Goal: Information Seeking & Learning: Learn about a topic

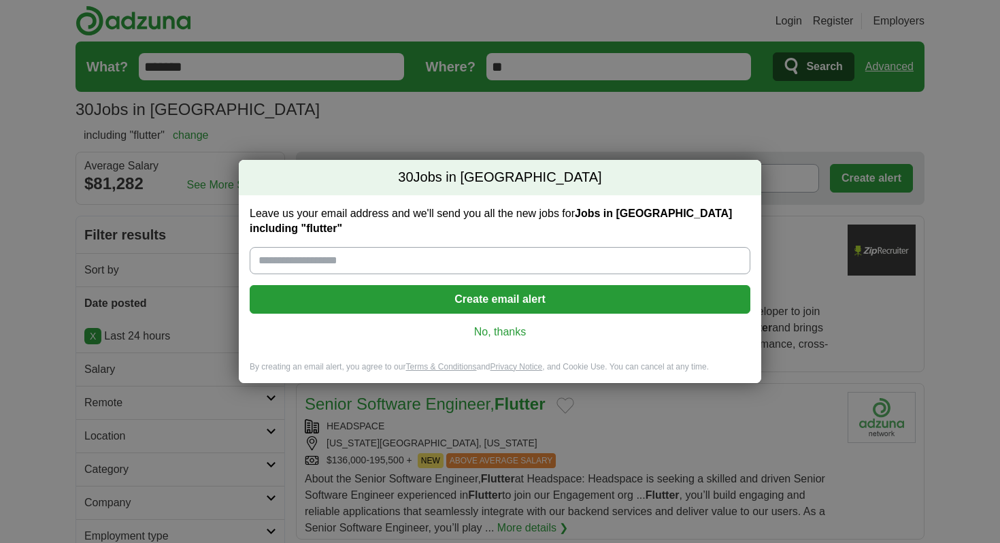
click at [490, 325] on link "No, thanks" at bounding box center [500, 332] width 479 height 15
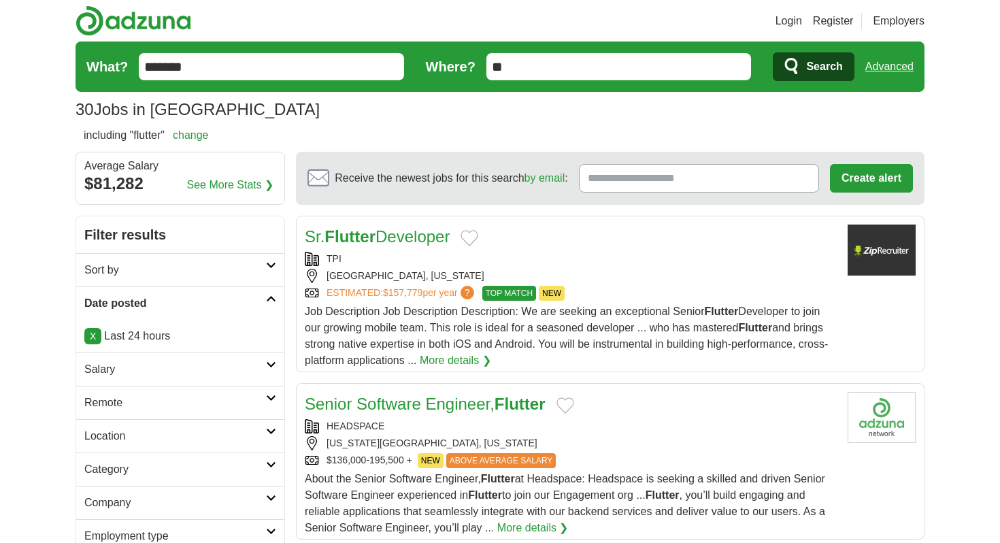
click at [864, 63] on form "What? ******* Where? ** Search Advanced" at bounding box center [500, 67] width 849 height 50
click at [887, 63] on link "Advanced" at bounding box center [889, 66] width 48 height 27
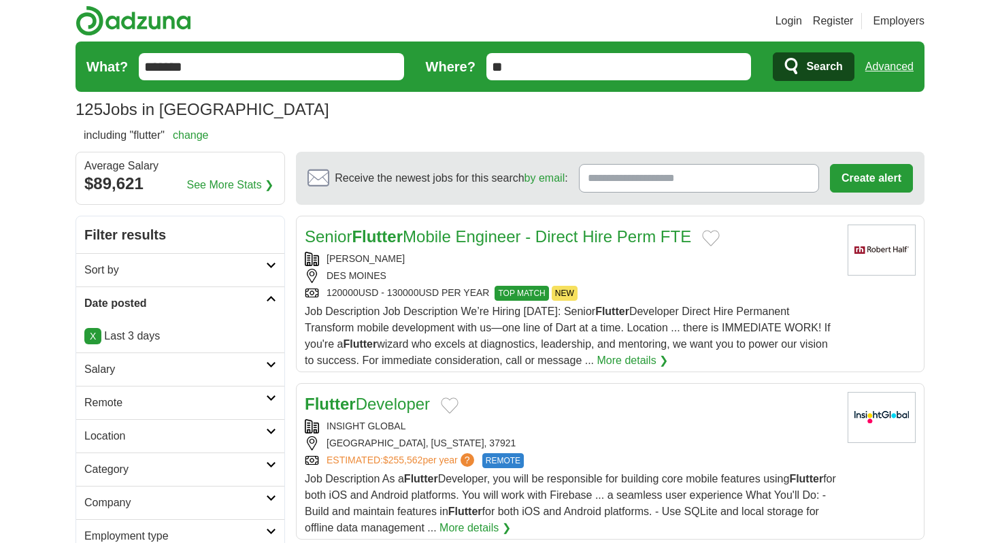
click at [77, 110] on span "125" at bounding box center [89, 109] width 27 height 24
copy span "125"
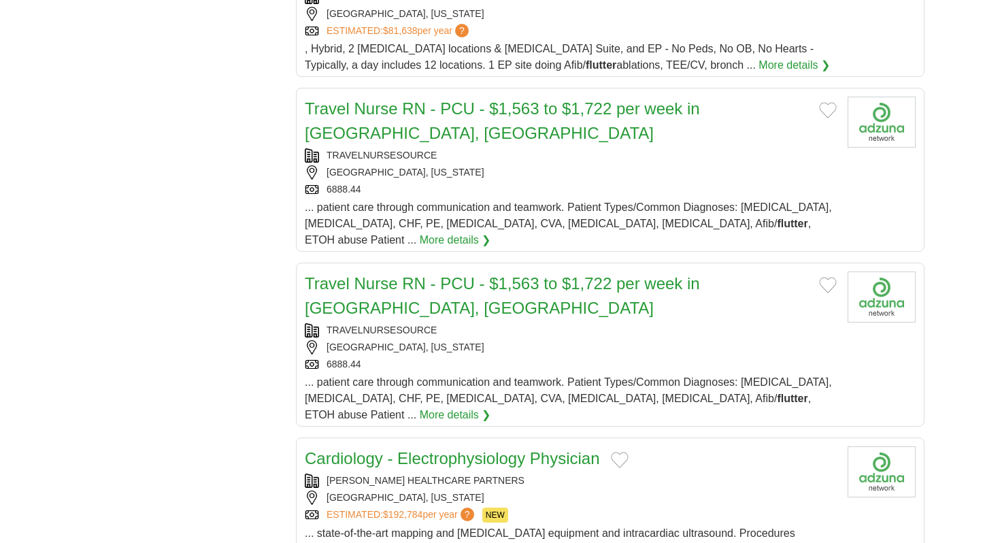
scroll to position [4777, 0]
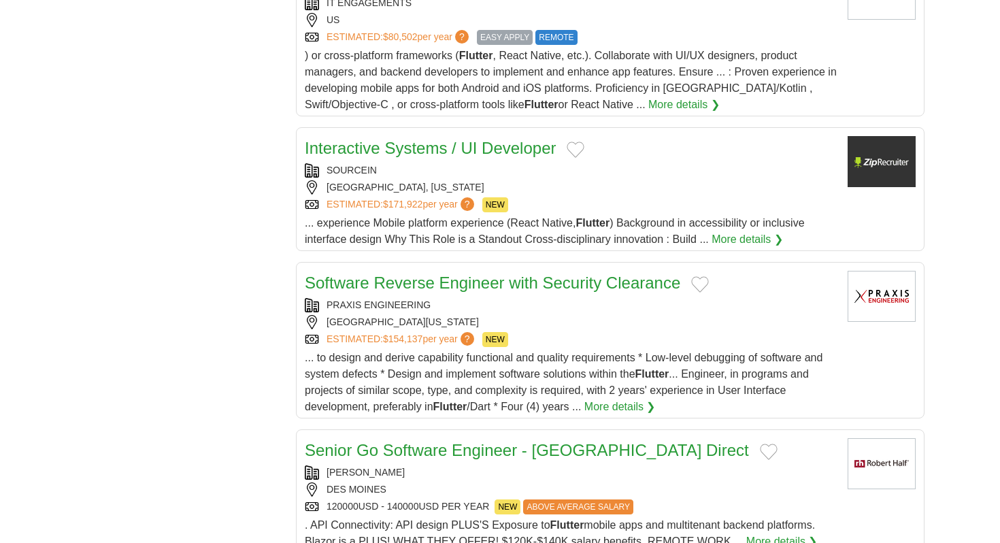
scroll to position [5550, 0]
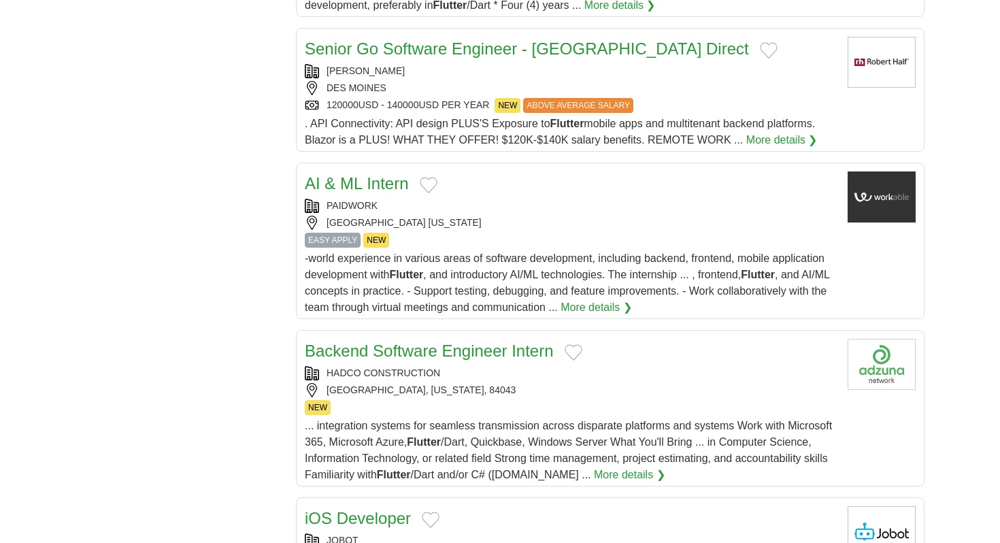
scroll to position [5950, 0]
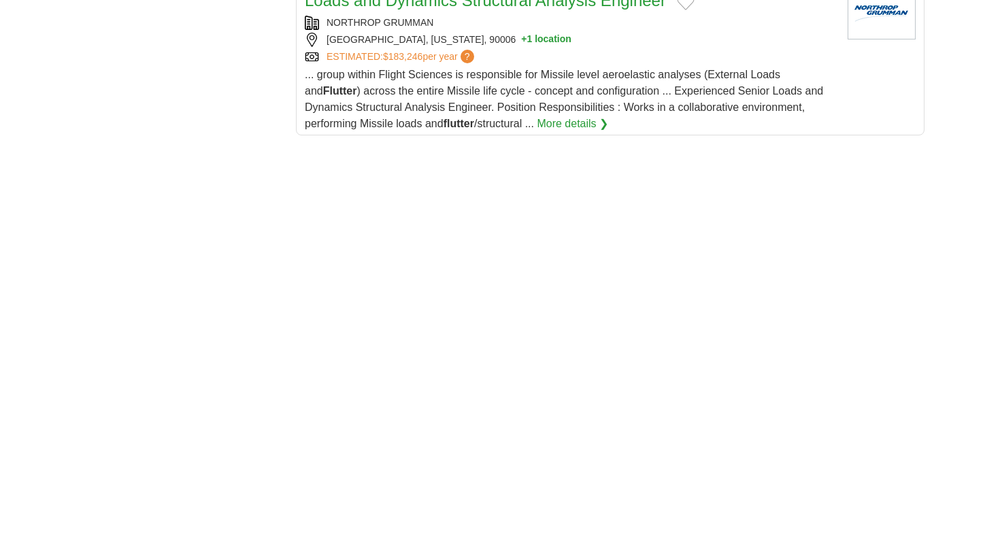
scroll to position [8145, 0]
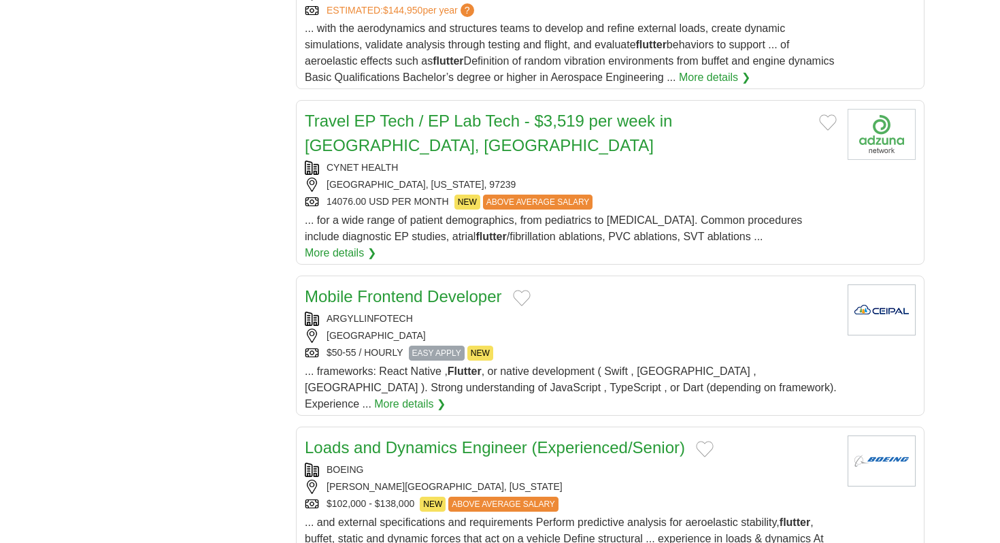
scroll to position [1315, 0]
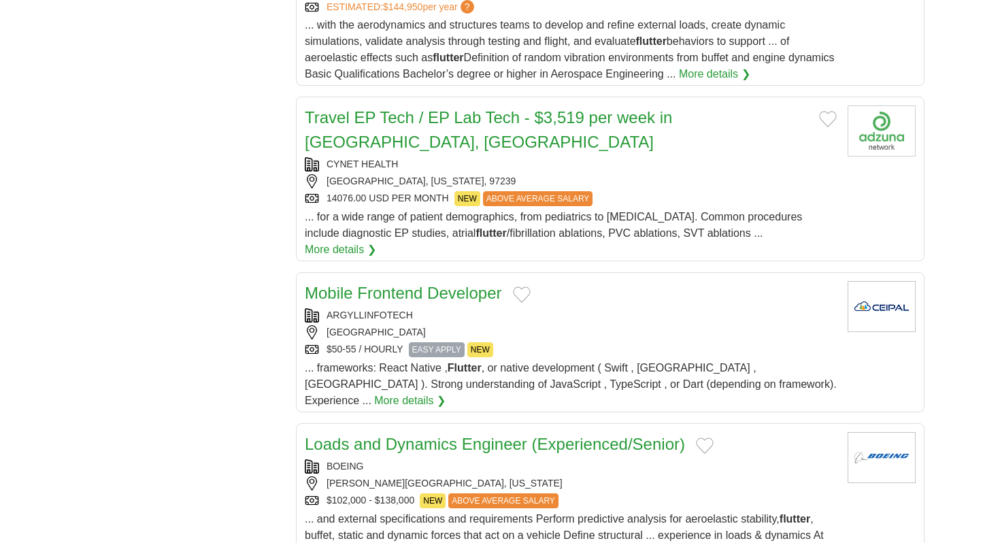
click at [397, 284] on link "Mobile Frontend Developer" at bounding box center [403, 293] width 197 height 18
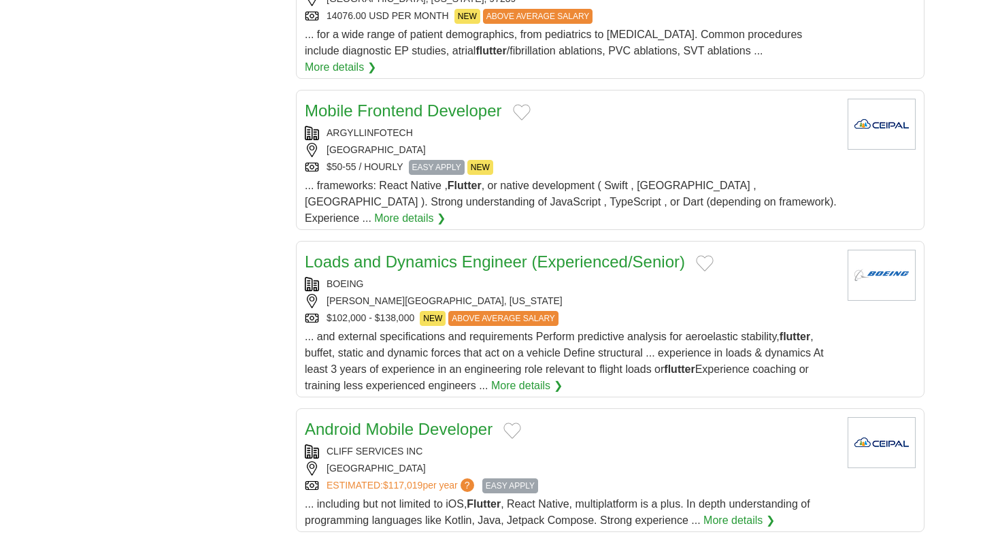
scroll to position [1500, 0]
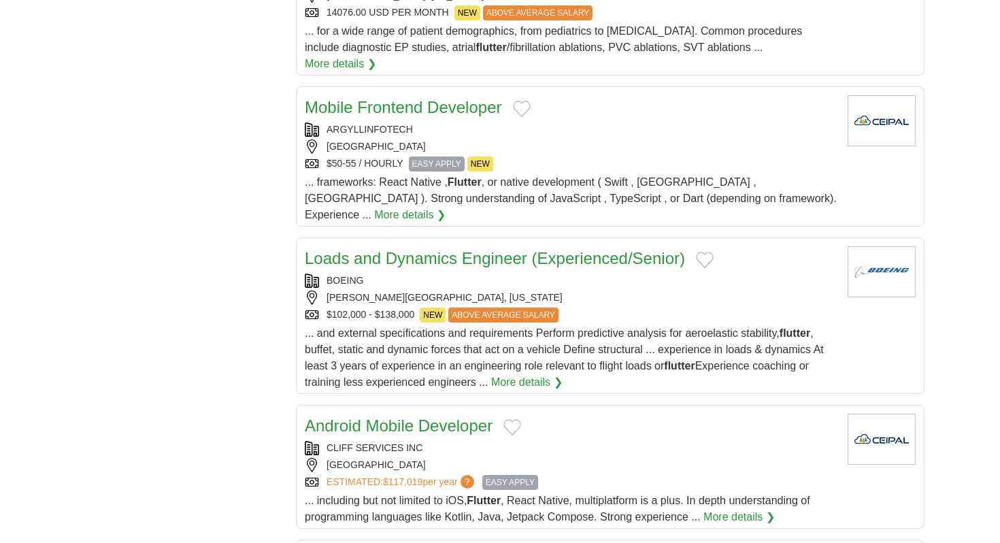
click at [406, 416] on link "Android Mobile Developer" at bounding box center [399, 425] width 188 height 18
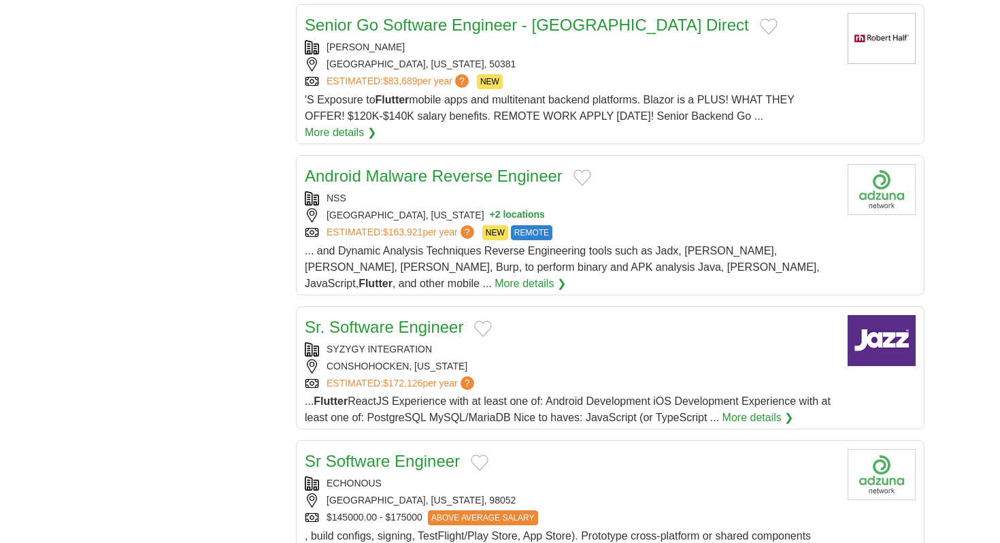
scroll to position [2040, 0]
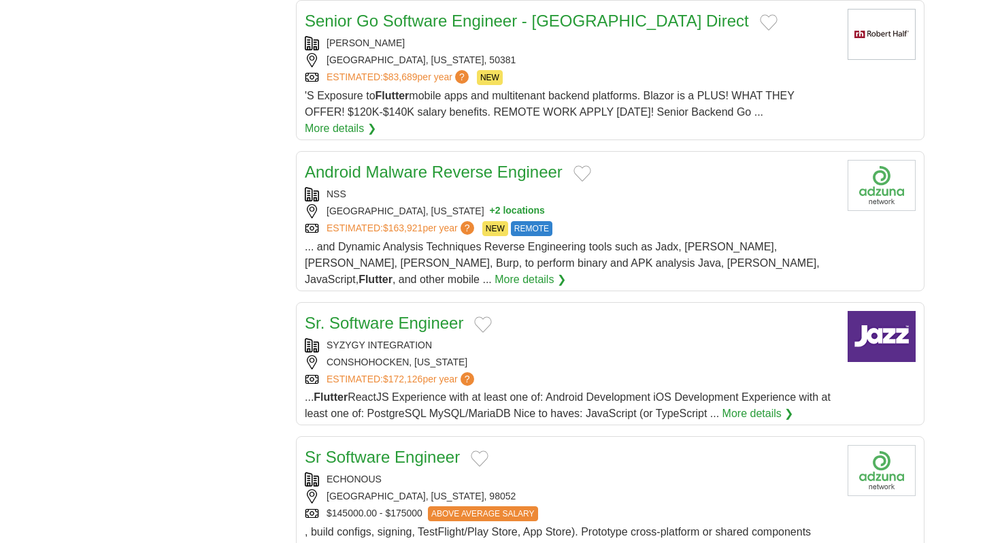
click at [385, 448] on link "Sr Software Engineer" at bounding box center [382, 457] width 155 height 18
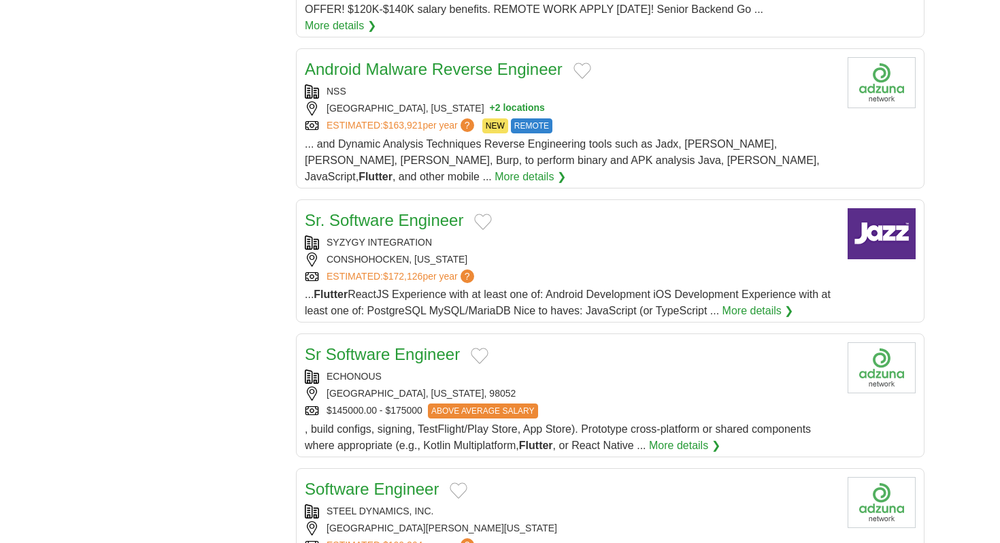
scroll to position [2144, 0]
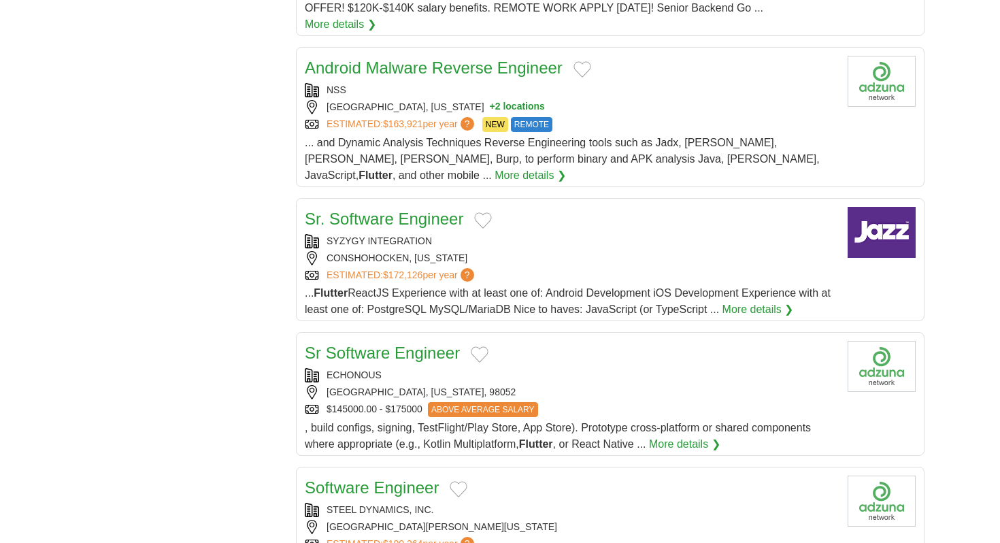
click at [414, 478] on link "Software Engineer" at bounding box center [372, 487] width 134 height 18
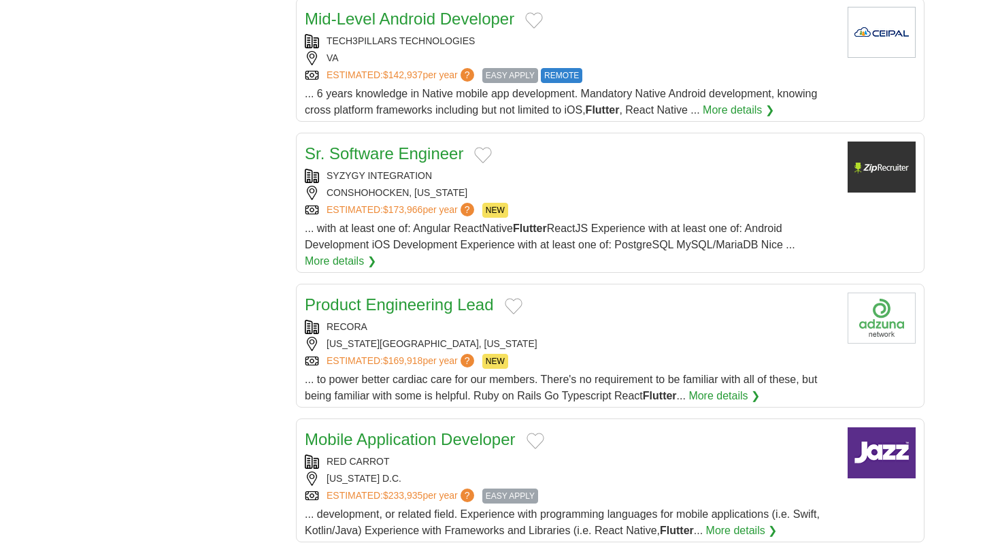
scroll to position [2754, 0]
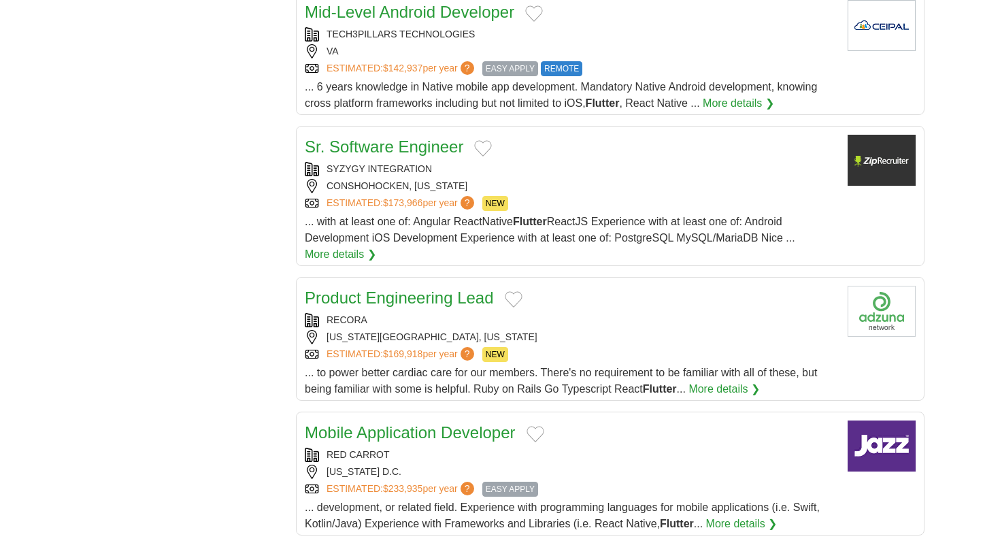
click at [403, 423] on link "Mobile Application Developer" at bounding box center [410, 432] width 211 height 18
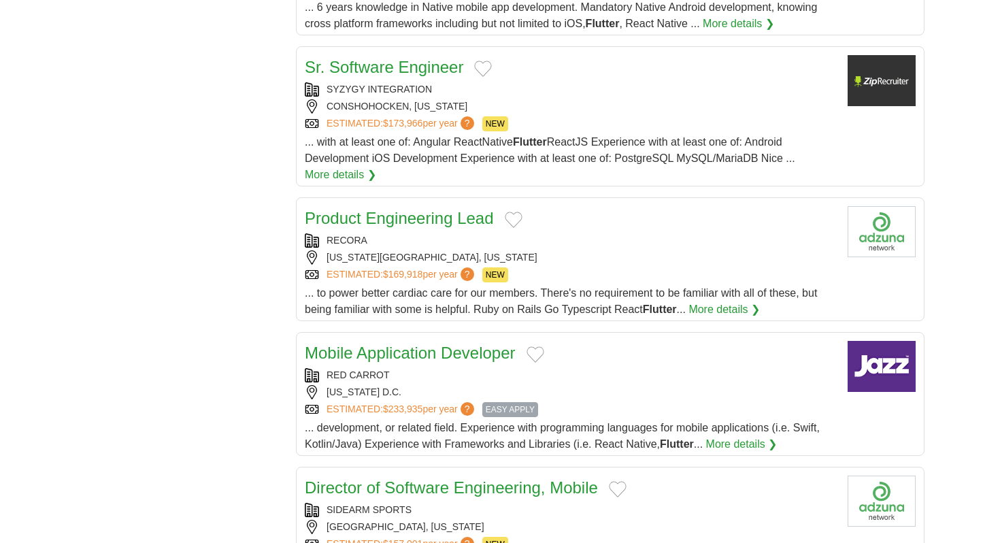
scroll to position [2869, 0]
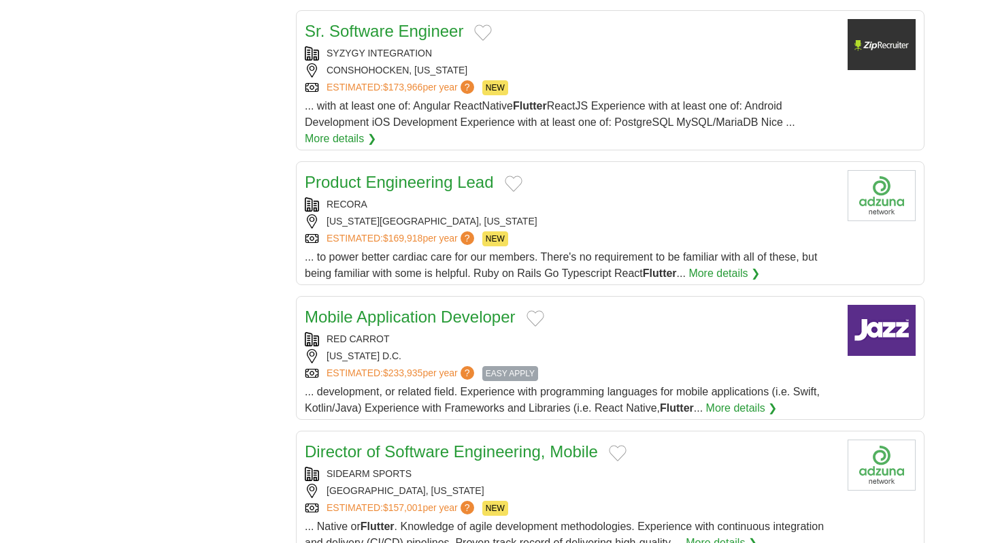
click at [440, 442] on link "Director of Software Engineering, Mobile" at bounding box center [451, 451] width 293 height 18
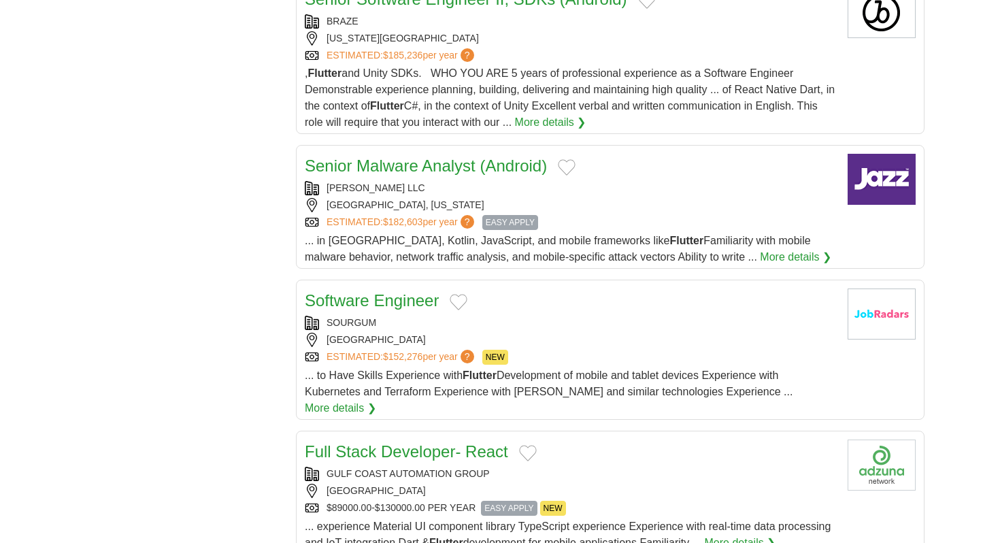
scroll to position [3457, 0]
click at [438, 442] on link "Full Stack Developer- React" at bounding box center [406, 451] width 203 height 18
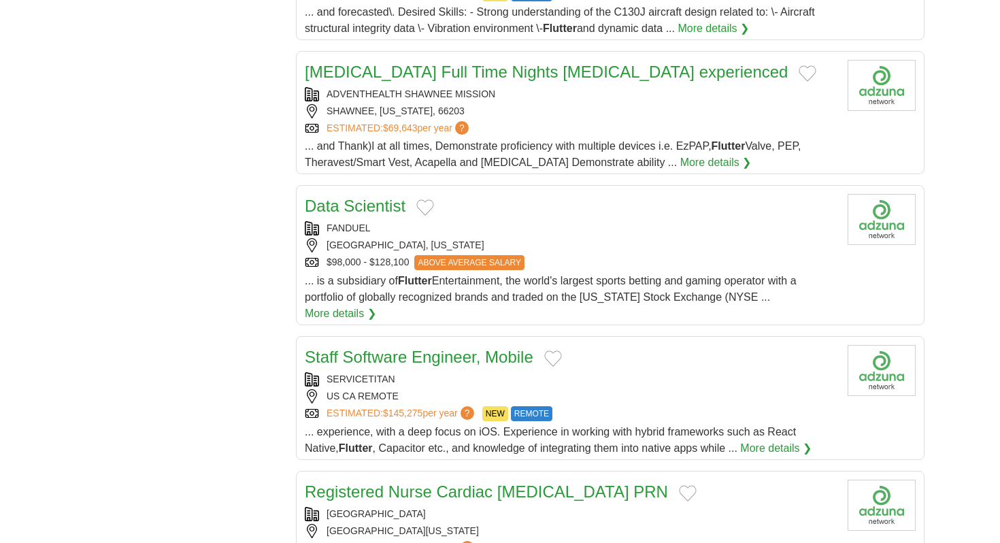
scroll to position [6152, 0]
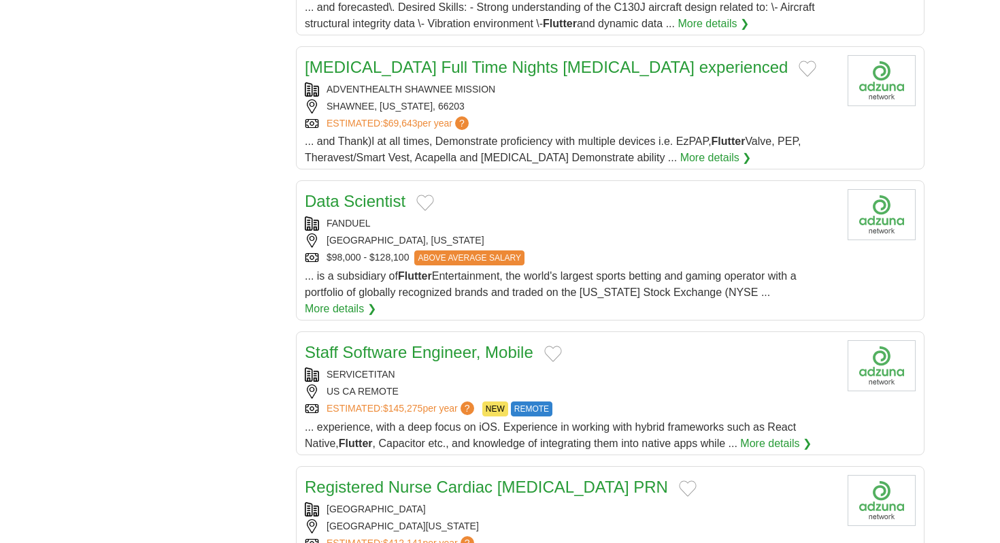
click at [429, 343] on link "Staff Software Engineer, Mobile" at bounding box center [419, 352] width 229 height 18
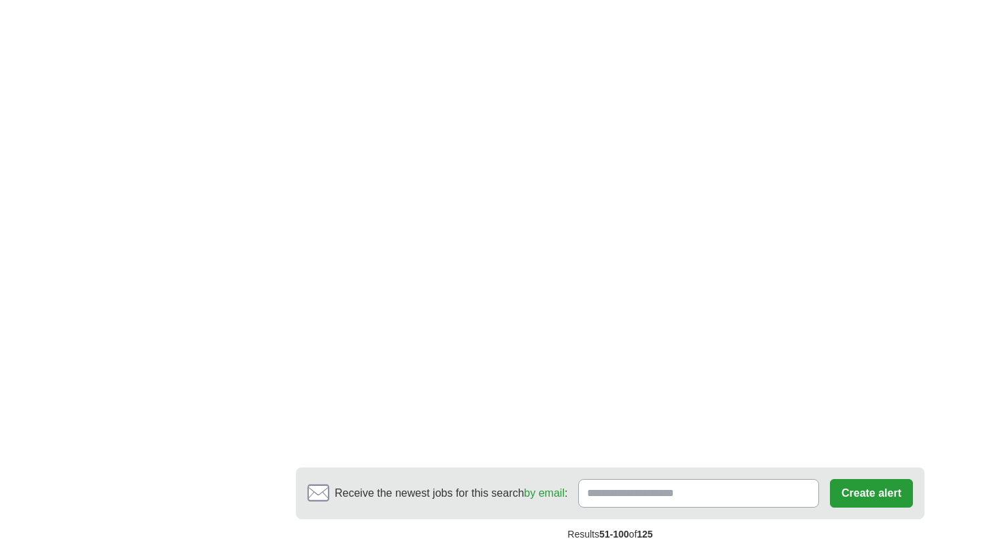
scroll to position [7834, 0]
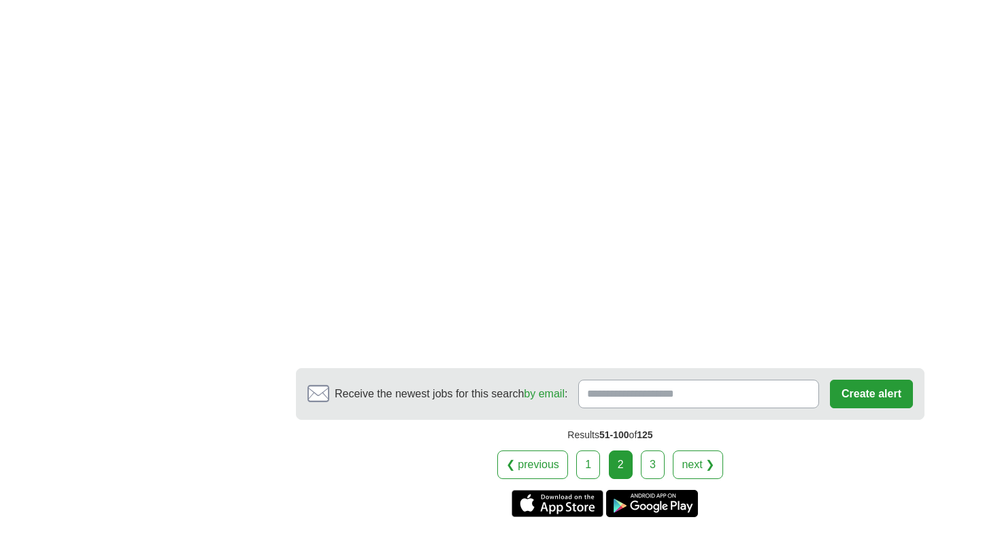
click at [659, 450] on link "3" at bounding box center [653, 464] width 24 height 29
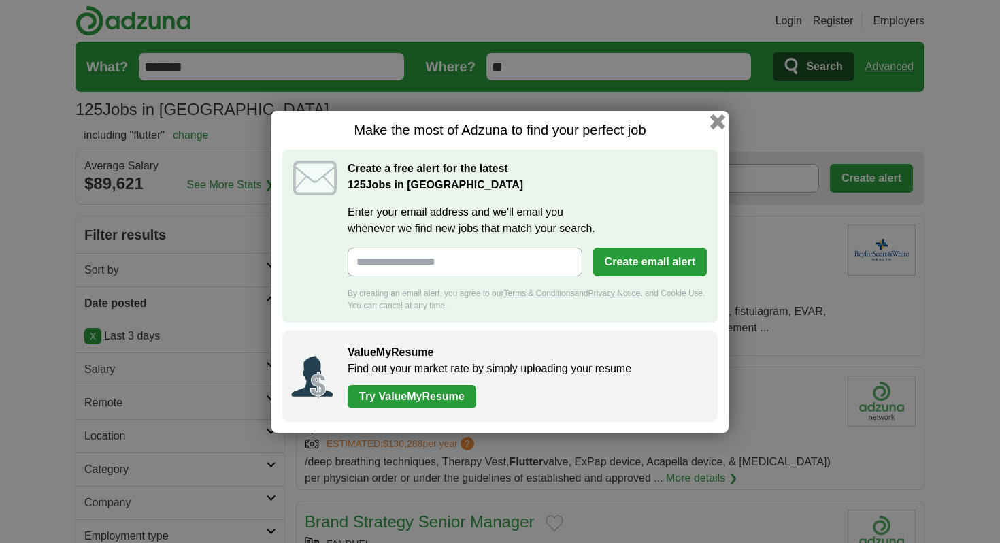
click at [719, 118] on button "button" at bounding box center [717, 121] width 15 height 15
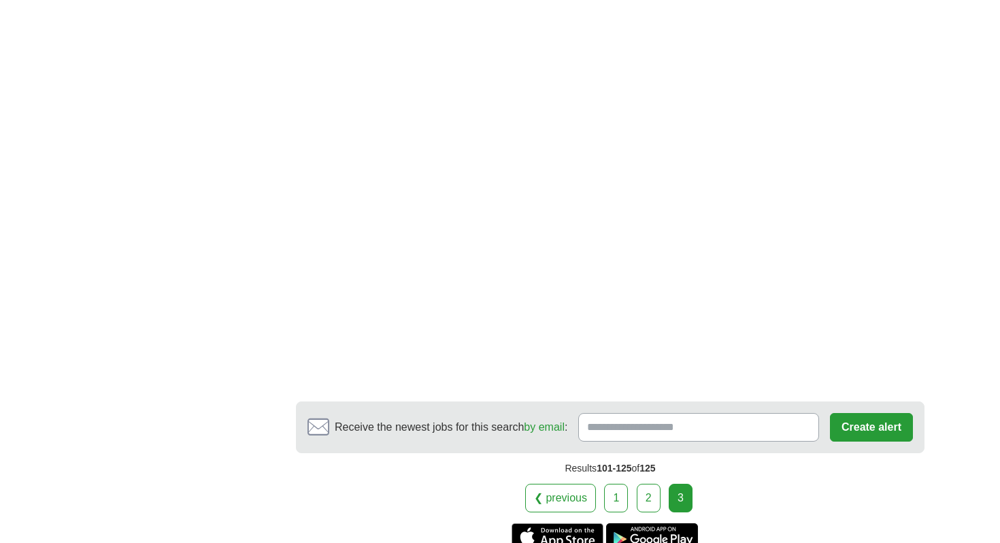
scroll to position [3227, 0]
